Goal: Task Accomplishment & Management: Complete application form

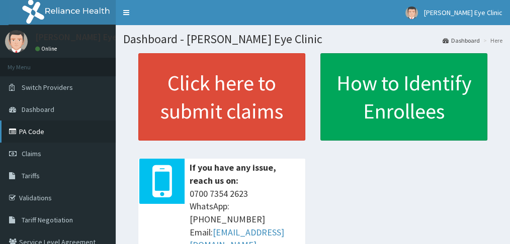
click at [34, 133] on link "PA Code" at bounding box center [58, 132] width 116 height 22
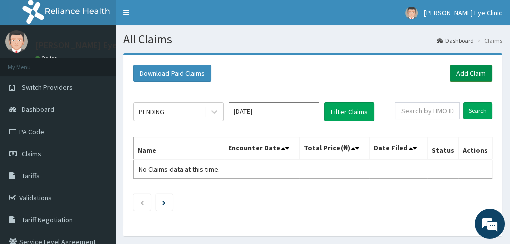
click at [470, 71] on link "Add Claim" at bounding box center [471, 73] width 43 height 17
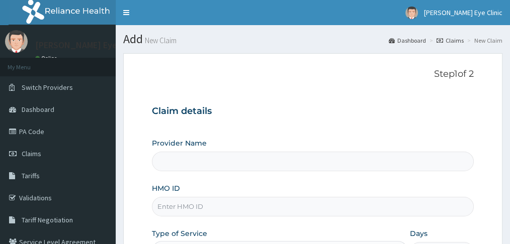
type input "[PERSON_NAME] Eye Clinic"
click at [216, 206] on input "HMO ID" at bounding box center [312, 207] width 321 height 20
type input "Ede/10012/b"
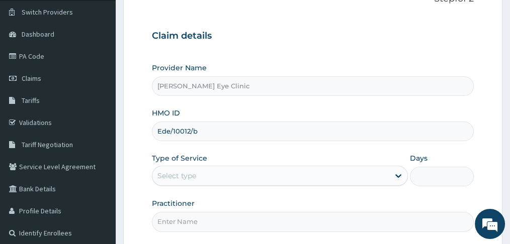
scroll to position [80, 0]
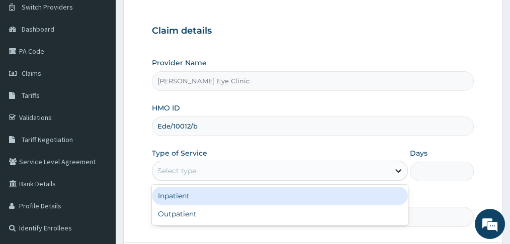
click at [397, 170] on icon at bounding box center [398, 172] width 6 height 4
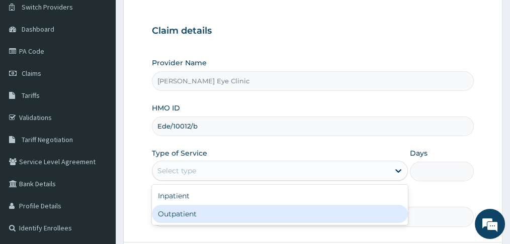
click at [375, 217] on div "Outpatient" at bounding box center [280, 214] width 256 height 18
type input "1"
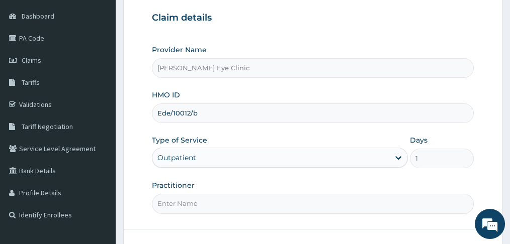
scroll to position [161, 0]
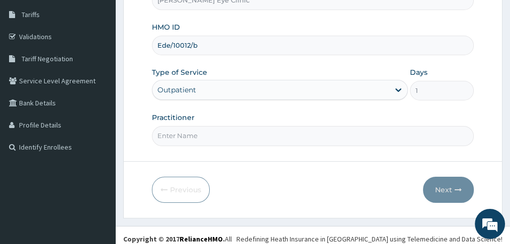
click at [177, 135] on input "Practitioner" at bounding box center [312, 136] width 321 height 20
type input "d"
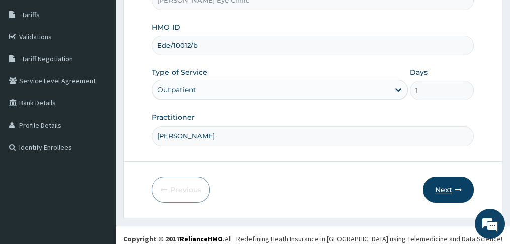
type input "Dr Doris Anosike"
click at [439, 190] on button "Next" at bounding box center [448, 190] width 51 height 26
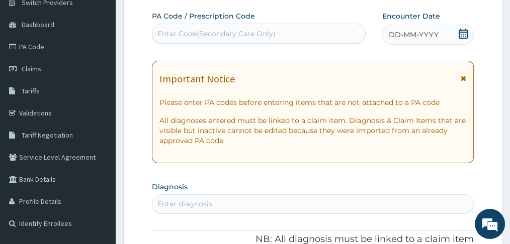
scroll to position [67, 0]
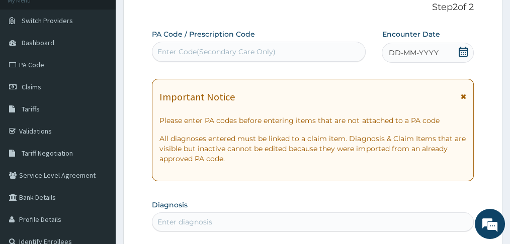
click at [235, 54] on div "Enter Code(Secondary Care Only)" at bounding box center [216, 52] width 118 height 10
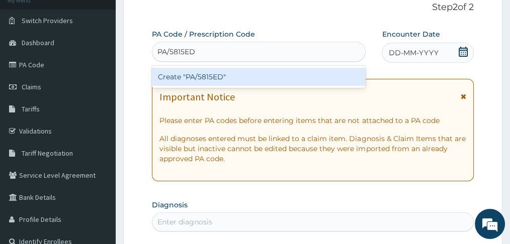
type input "PA/5815ED"
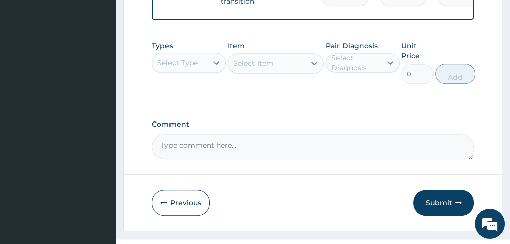
scroll to position [735, 0]
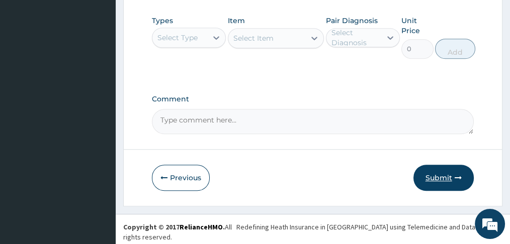
click at [447, 188] on button "Submit" at bounding box center [443, 178] width 60 height 26
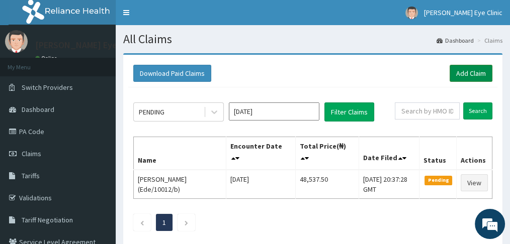
click at [468, 72] on link "Add Claim" at bounding box center [471, 73] width 43 height 17
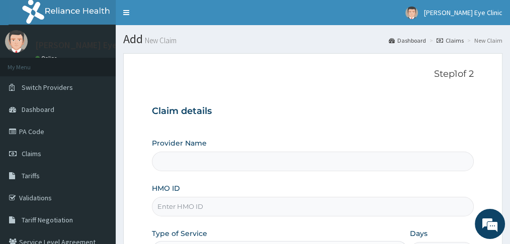
type input "[PERSON_NAME] Eye Clinic"
click at [225, 202] on input "HMO ID" at bounding box center [312, 207] width 321 height 20
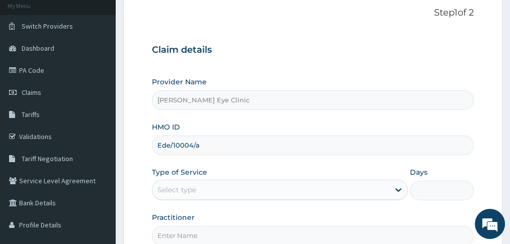
scroll to position [67, 0]
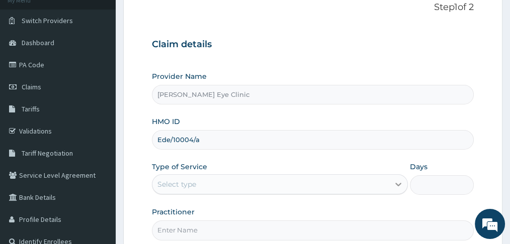
type input "Ede/10004/a"
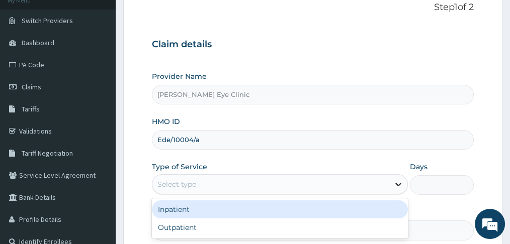
click at [396, 184] on icon at bounding box center [398, 185] width 10 height 10
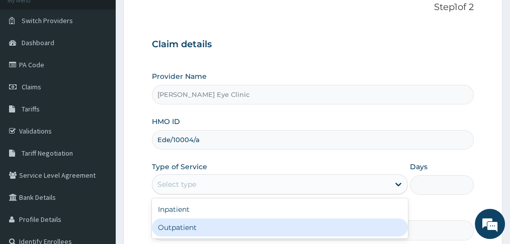
click at [369, 219] on div "Outpatient" at bounding box center [280, 228] width 256 height 18
type input "1"
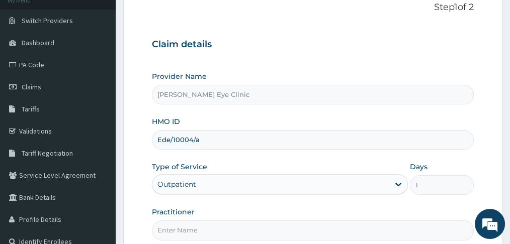
click at [265, 234] on input "Practitioner" at bounding box center [312, 231] width 321 height 20
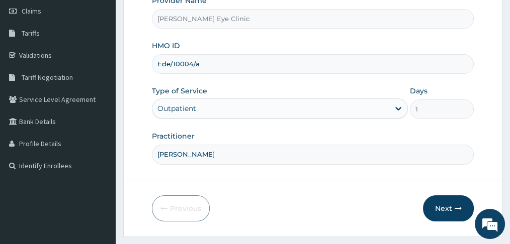
scroll to position [147, 0]
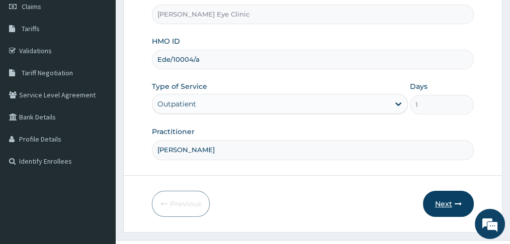
type input "Dr Doris Anosike"
click at [442, 201] on button "Next" at bounding box center [448, 204] width 51 height 26
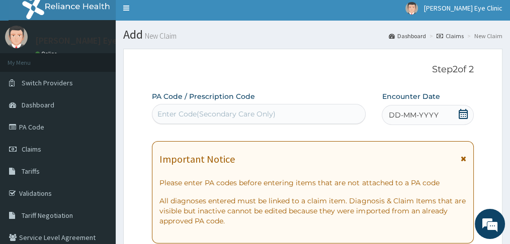
scroll to position [0, 0]
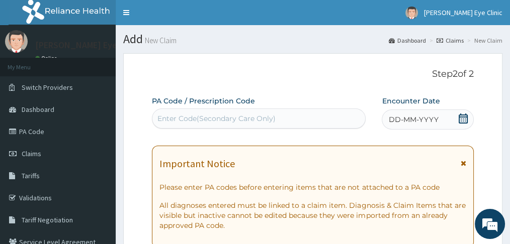
click at [277, 120] on div "Enter Code(Secondary Care Only)" at bounding box center [258, 119] width 213 height 16
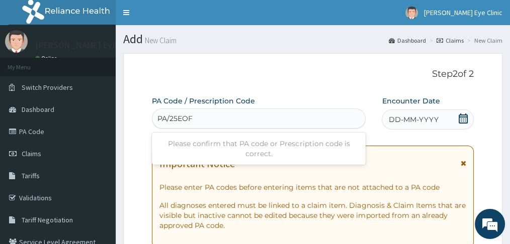
type input "PA/25EOF"
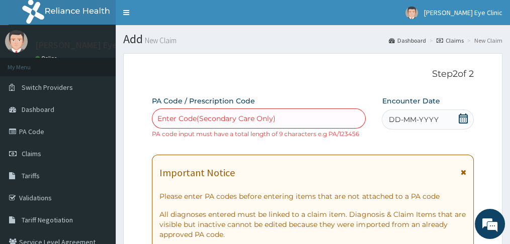
click at [407, 117] on span "DD-MM-YYYY" at bounding box center [413, 120] width 50 height 10
click at [283, 117] on div "Enter Code(Secondary Care Only)" at bounding box center [258, 119] width 213 height 16
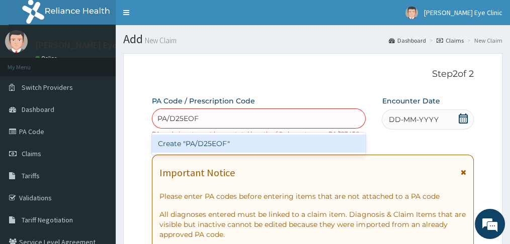
type input "PA/D25EOF"
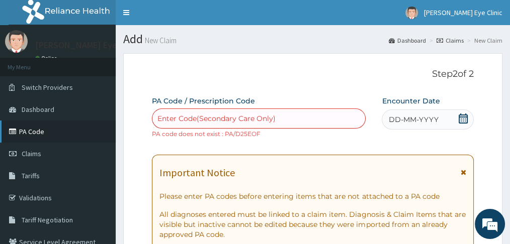
click at [15, 134] on icon at bounding box center [14, 131] width 10 height 7
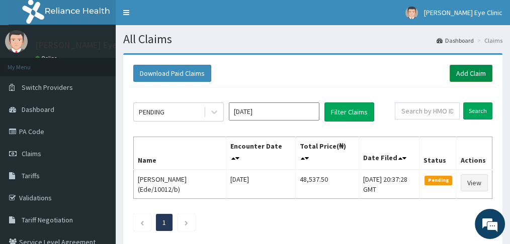
click at [474, 73] on link "Add Claim" at bounding box center [471, 73] width 43 height 17
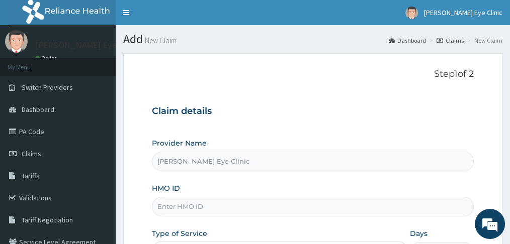
type input "[PERSON_NAME] Eye Clinic"
click at [207, 207] on input "HMO ID" at bounding box center [312, 207] width 321 height 20
type input "Ede/10004/d"
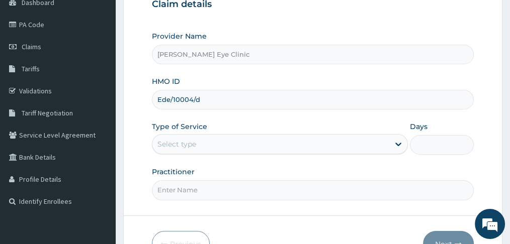
scroll to position [138, 0]
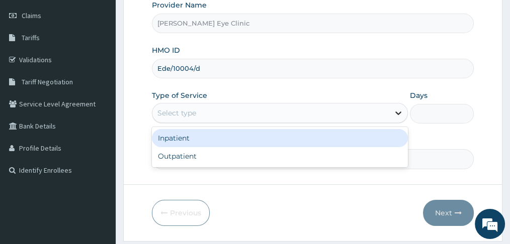
click at [397, 110] on icon at bounding box center [398, 113] width 10 height 10
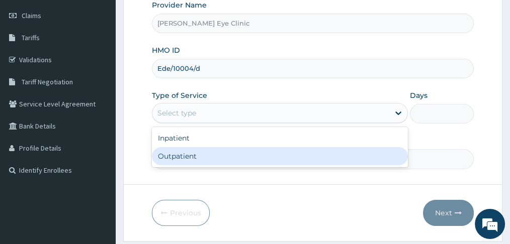
click at [354, 154] on div "Outpatient" at bounding box center [280, 156] width 256 height 18
type input "1"
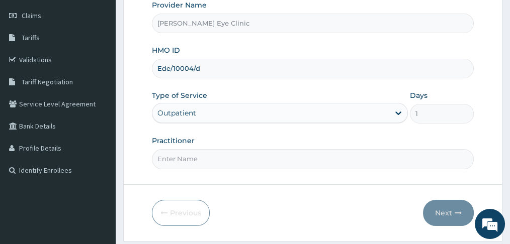
click at [316, 157] on input "Practitioner" at bounding box center [312, 159] width 321 height 20
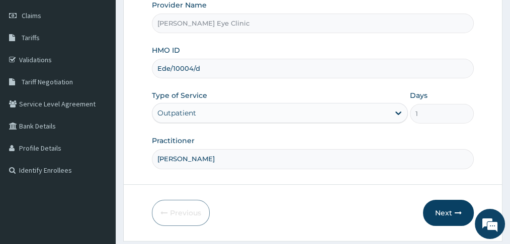
type input "Dr Doris Anosike"
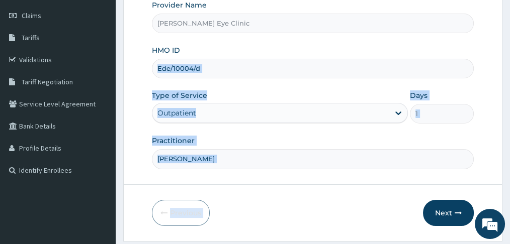
drag, startPoint x: 319, startPoint y: 203, endPoint x: 509, endPoint y: 77, distance: 227.8
click at [509, 77] on section "Step 1 of 2 Claim details Provider Name Lenk Eye Clinic HMO ID Ede/10004/d Type…" at bounding box center [313, 78] width 394 height 342
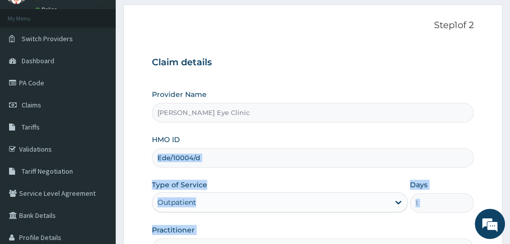
scroll to position [62, 0]
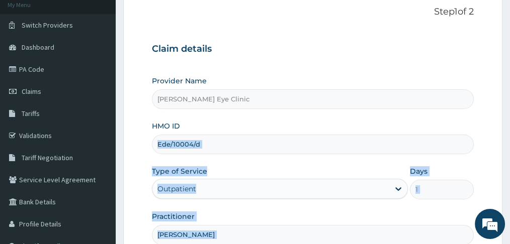
click at [483, 164] on form "Step 1 of 2 Claim details Provider Name Lenk Eye Clinic HMO ID Ede/10004/d Type…" at bounding box center [312, 154] width 379 height 326
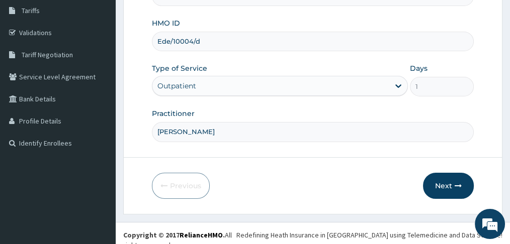
scroll to position [166, 0]
click at [443, 186] on button "Next" at bounding box center [448, 186] width 51 height 26
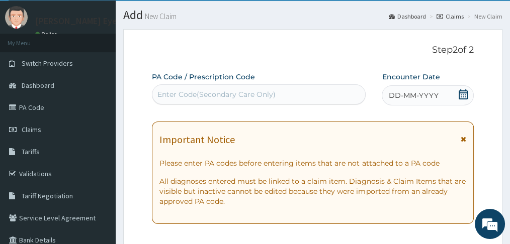
scroll to position [18, 0]
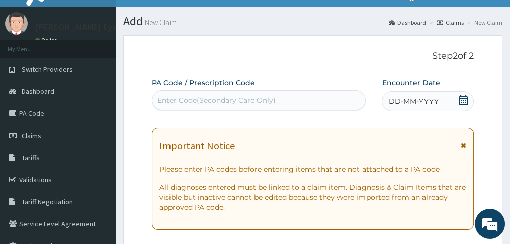
click at [279, 102] on div "Enter Code(Secondary Care Only)" at bounding box center [258, 101] width 213 height 16
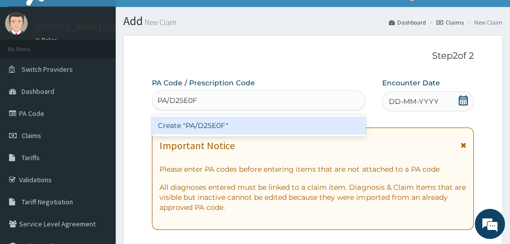
type input "PA/D25E0F"
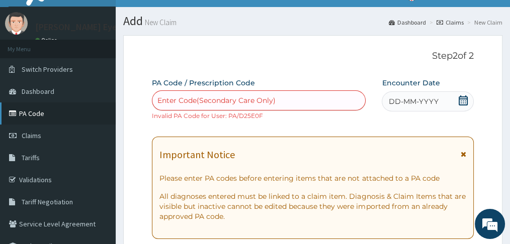
click at [44, 112] on link "PA Code" at bounding box center [58, 114] width 116 height 22
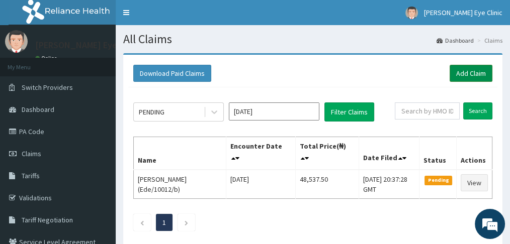
click at [466, 74] on link "Add Claim" at bounding box center [471, 73] width 43 height 17
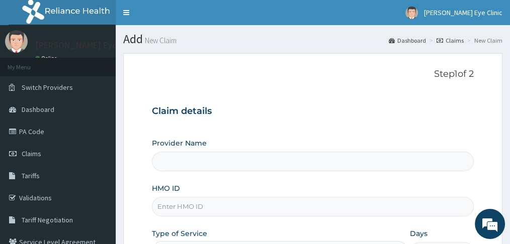
type input "[PERSON_NAME] Eye Clinic"
click at [246, 205] on input "HMO ID" at bounding box center [312, 207] width 321 height 20
type input "e"
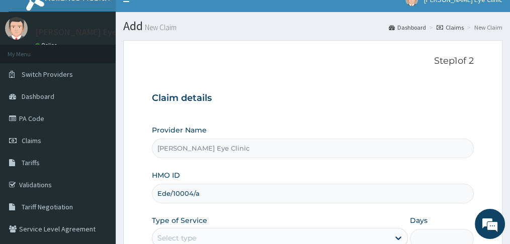
scroll to position [58, 0]
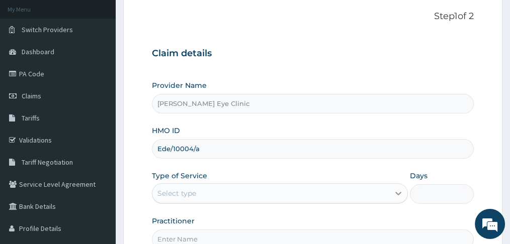
type input "Ede/10004/a"
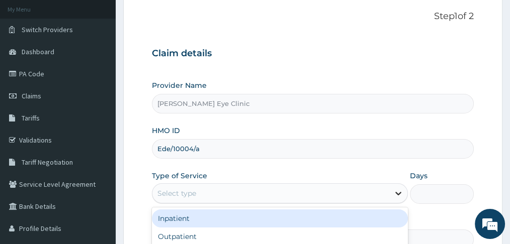
click at [397, 194] on icon at bounding box center [398, 194] width 10 height 10
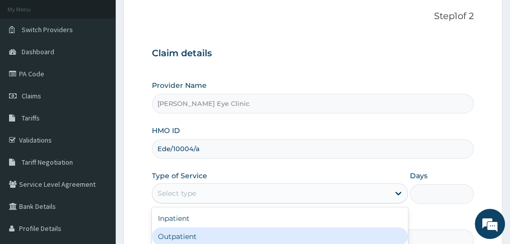
click at [314, 228] on div "Outpatient" at bounding box center [280, 237] width 256 height 18
type input "1"
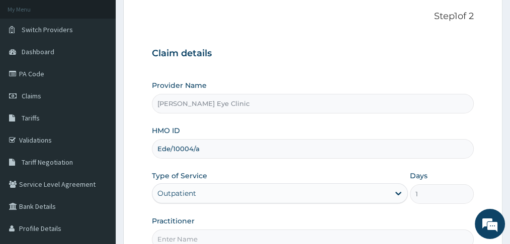
click at [198, 235] on input "Practitioner" at bounding box center [312, 240] width 321 height 20
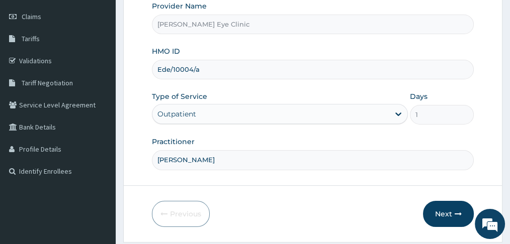
scroll to position [143, 0]
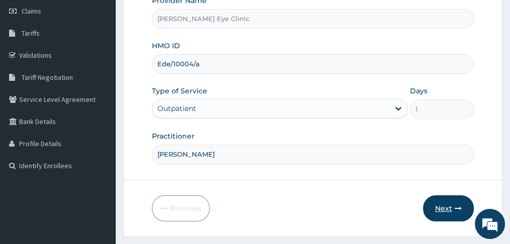
type input "Dr Doris Anosike"
click at [444, 209] on button "Next" at bounding box center [448, 209] width 51 height 26
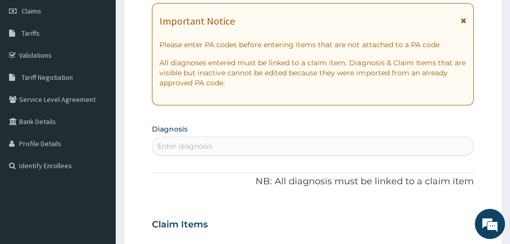
click at [484, 138] on form "Step 2 of 2 PA Code / Prescription Code Enter Code(Secondary Care Only) Encount…" at bounding box center [312, 238] width 379 height 656
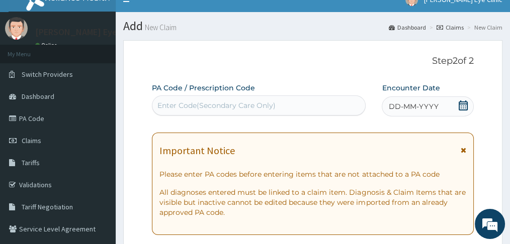
scroll to position [0, 0]
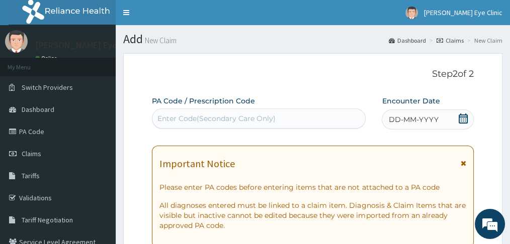
click at [238, 117] on div "Enter Code(Secondary Care Only)" at bounding box center [216, 119] width 118 height 10
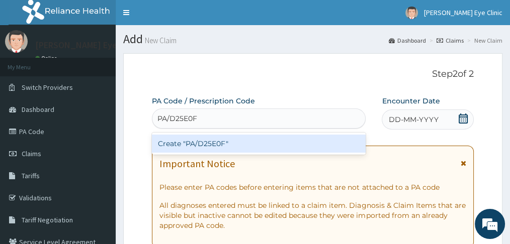
type input "PA/D25E0F"
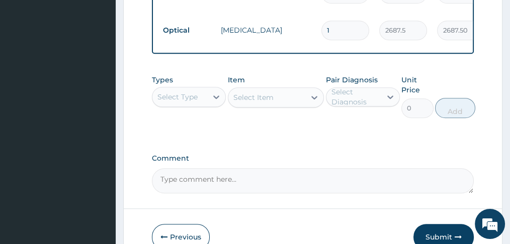
scroll to position [767, 0]
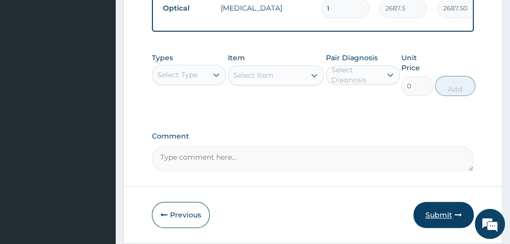
click at [447, 202] on button "Submit" at bounding box center [443, 215] width 60 height 26
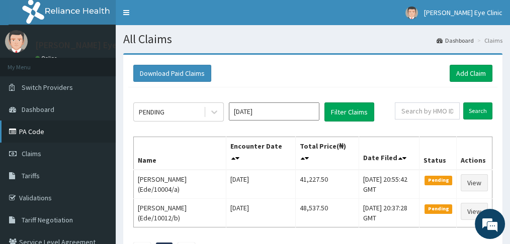
click at [34, 134] on link "PA Code" at bounding box center [58, 132] width 116 height 22
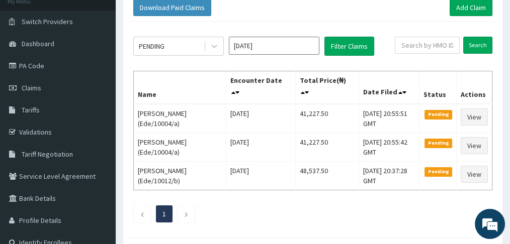
scroll to position [57, 0]
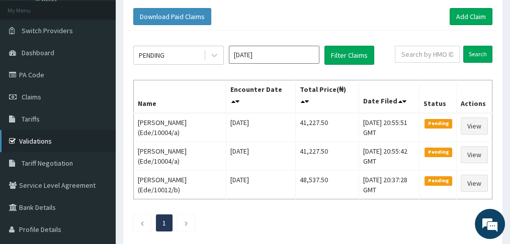
click at [29, 142] on link "Validations" at bounding box center [58, 141] width 116 height 22
